Goal: Task Accomplishment & Management: Manage account settings

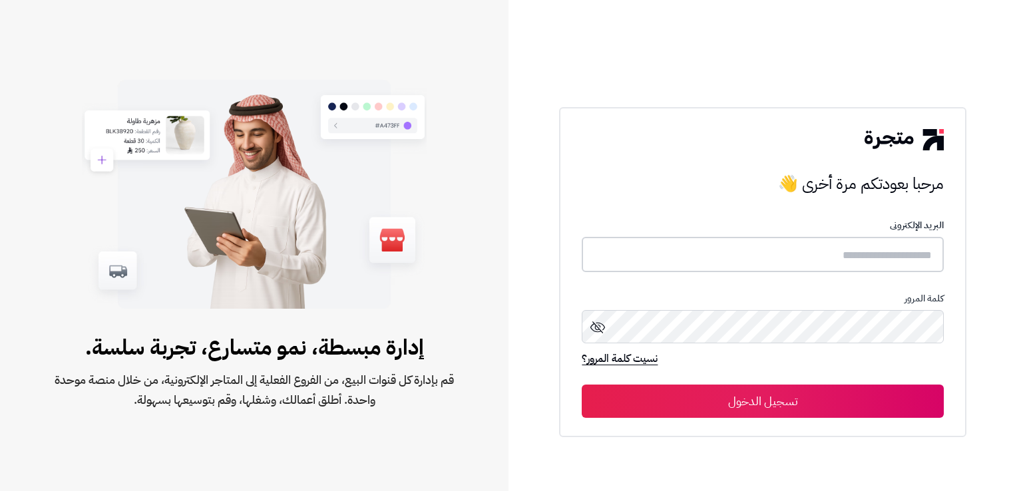
type input "**********"
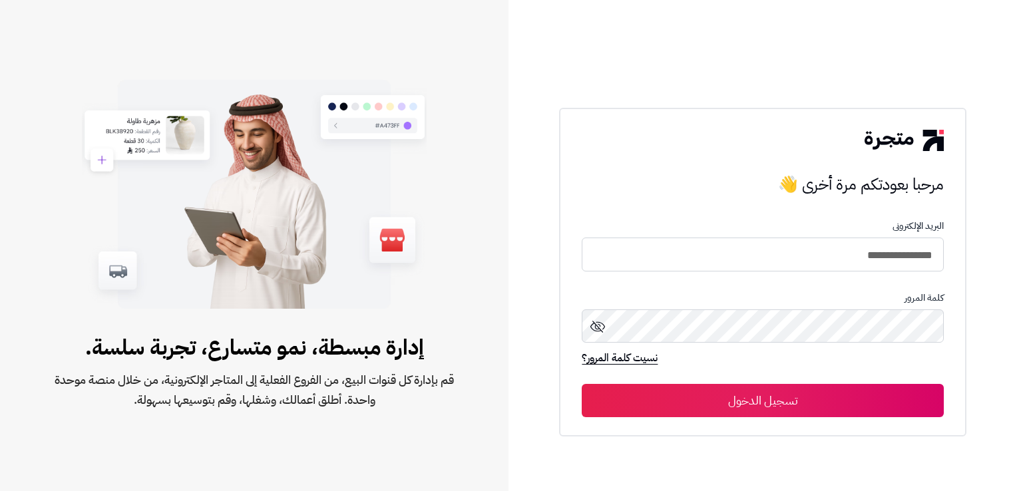
click at [599, 330] on icon at bounding box center [598, 327] width 16 height 16
click at [681, 387] on button "تسجيل الدخول" at bounding box center [763, 400] width 362 height 33
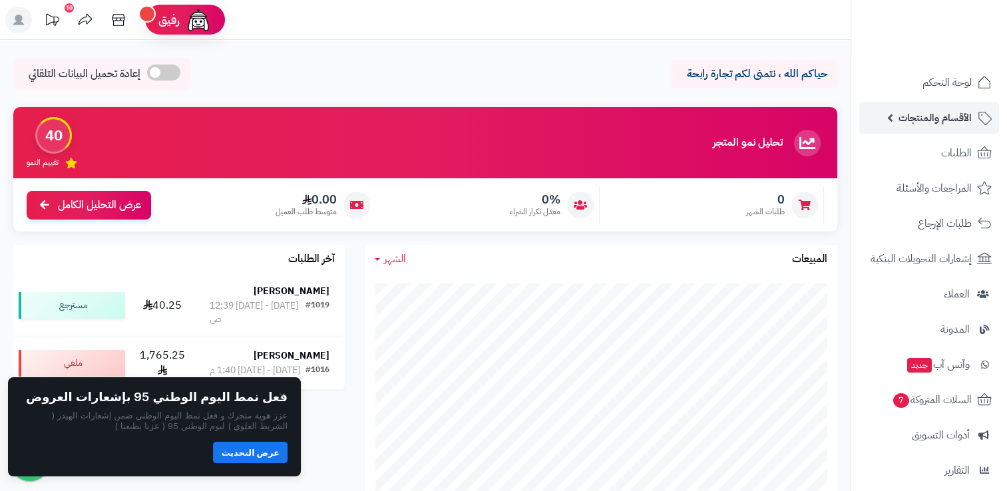
click at [957, 117] on span "الأقسام والمنتجات" at bounding box center [935, 118] width 73 height 19
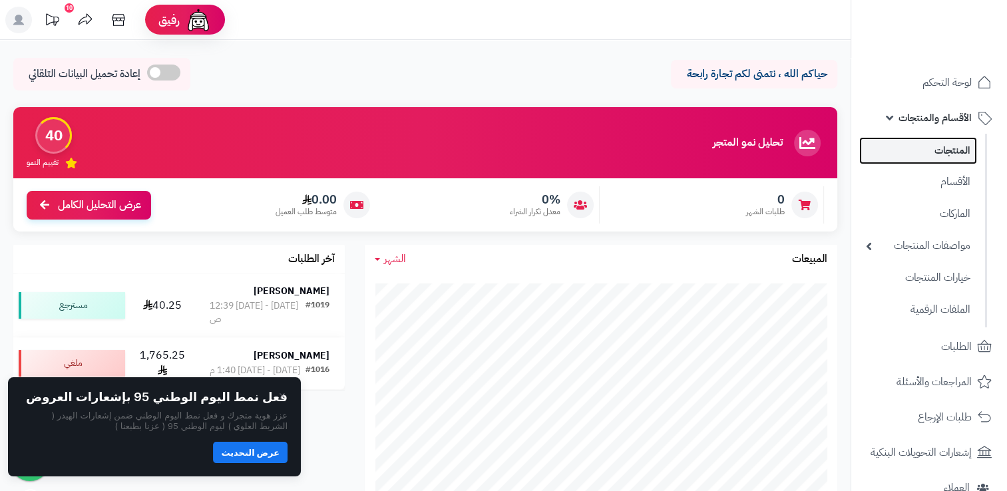
click at [953, 151] on link "المنتجات" at bounding box center [919, 150] width 118 height 27
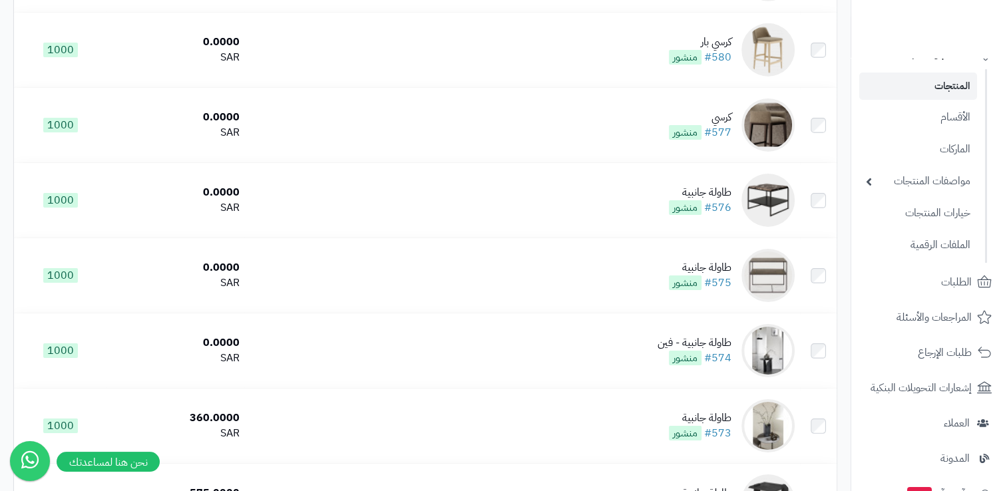
scroll to position [4403, 0]
